Goal: Contribute content

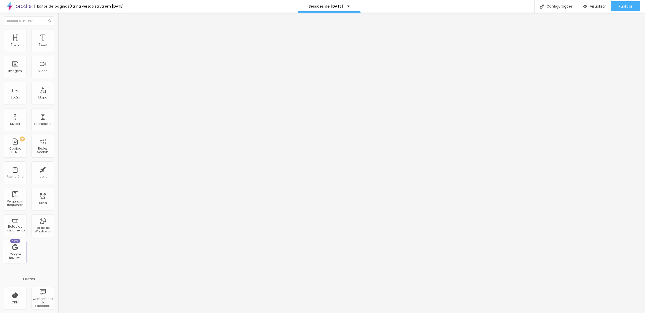
click at [58, 51] on img at bounding box center [59, 52] width 3 height 3
drag, startPoint x: 292, startPoint y: 155, endPoint x: 347, endPoint y: 157, distance: 55.3
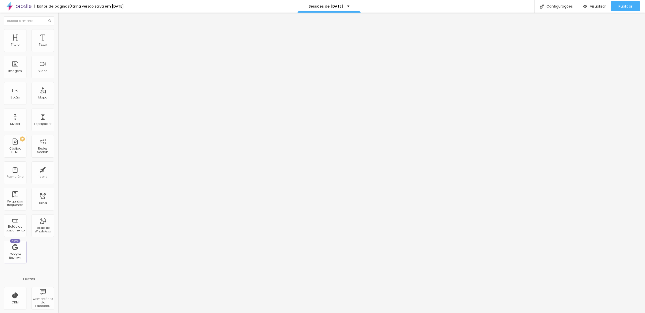
paste input "(apenas disponíveis os horários da manhã)"
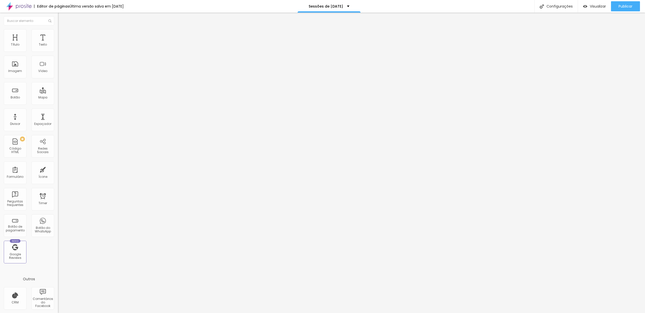
type input "Serra - [DATE] (apenas disponíveis os horários da manhã)"
click at [633, 9] on div "Publicar" at bounding box center [626, 6] width 14 height 10
click at [602, 7] on span "Visualizar" at bounding box center [594, 6] width 16 height 4
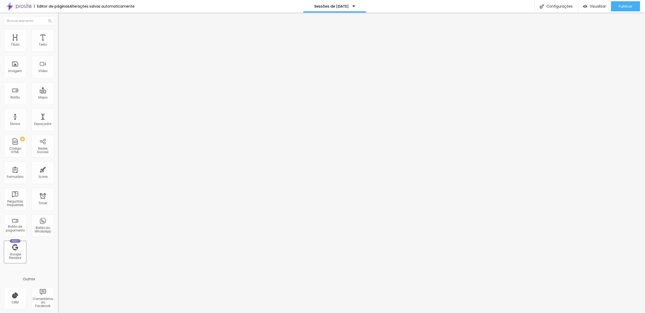
click at [58, 51] on span at bounding box center [59, 53] width 3 height 4
drag, startPoint x: 311, startPoint y: 149, endPoint x: 318, endPoint y: 157, distance: 9.8
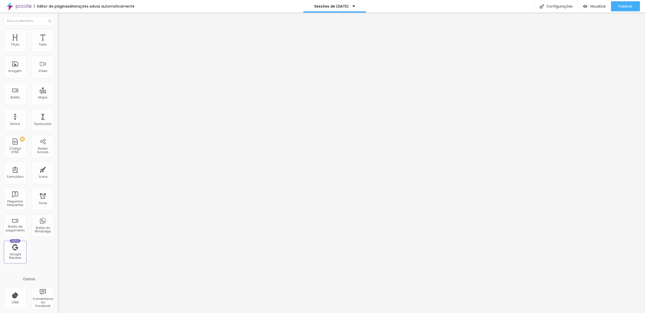
type input "Serra - 25 Outubro (apenas disponíveis alguns horários da manhã)"
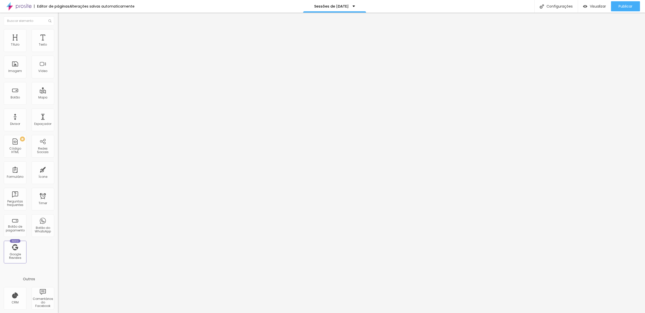
scroll to position [0, 0]
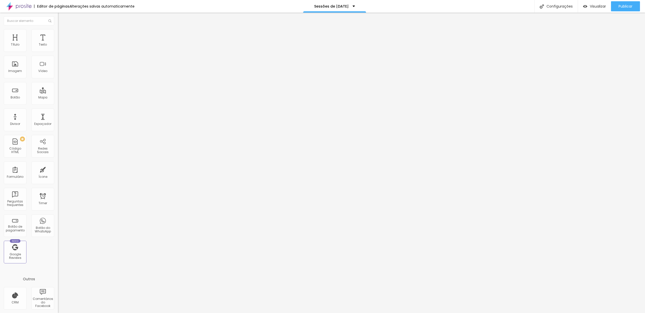
paste input "algun"
type input "Serra - 1 Novembro (apenas disponíveis alguns horários da tarde)"
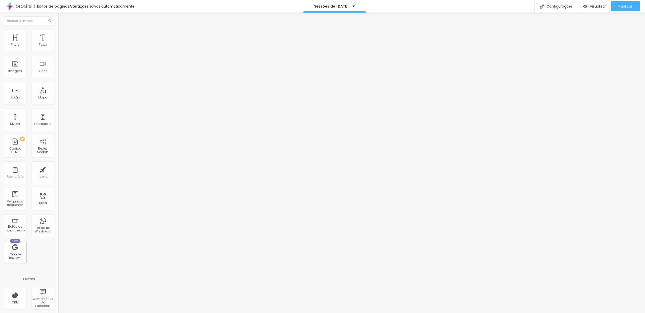
scroll to position [0, 37]
paste input "algun"
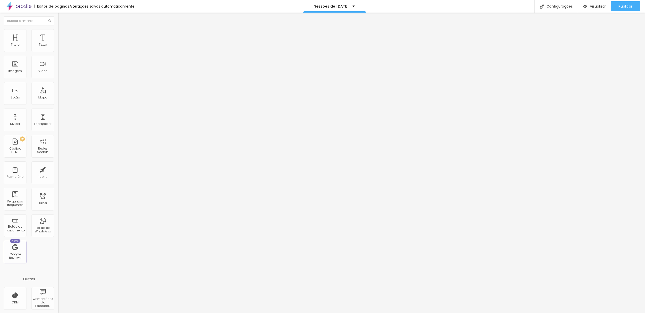
scroll to position [0, 43]
type input "Estúdio - 22 Novembro (apenas disponíveis alguns horários da manhã)"
click at [630, 4] on span "Publicar" at bounding box center [626, 6] width 14 height 4
